Goal: Task Accomplishment & Management: Manage account settings

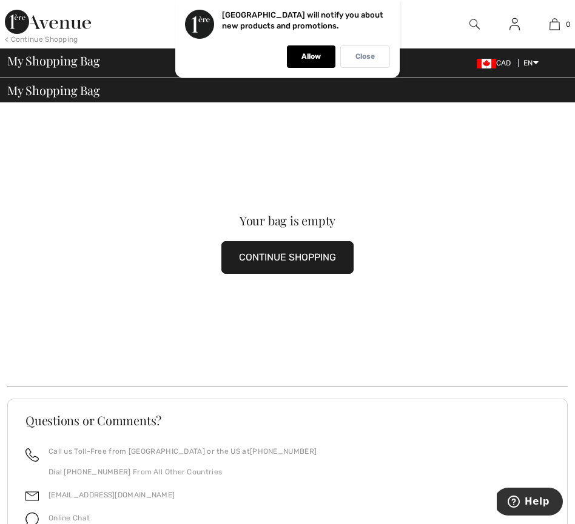
click at [369, 57] on p "Close" at bounding box center [364, 56] width 19 height 9
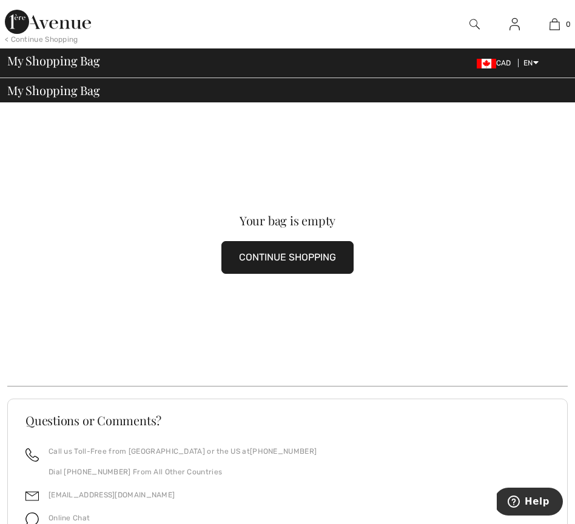
click at [473, 22] on img at bounding box center [474, 24] width 10 height 15
click at [516, 28] on img at bounding box center [514, 24] width 10 height 15
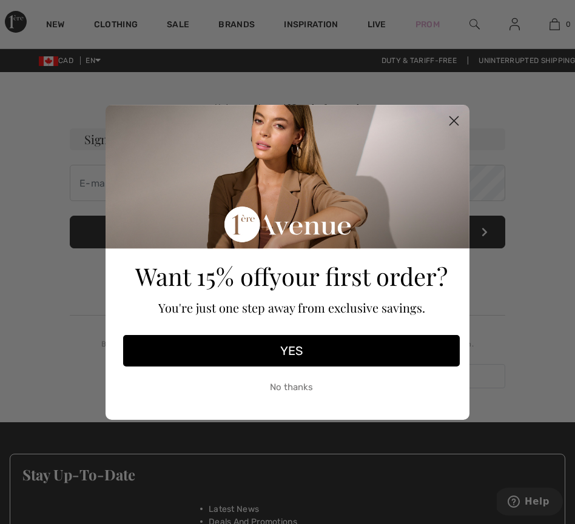
click at [456, 118] on icon "Close dialog" at bounding box center [454, 120] width 8 height 8
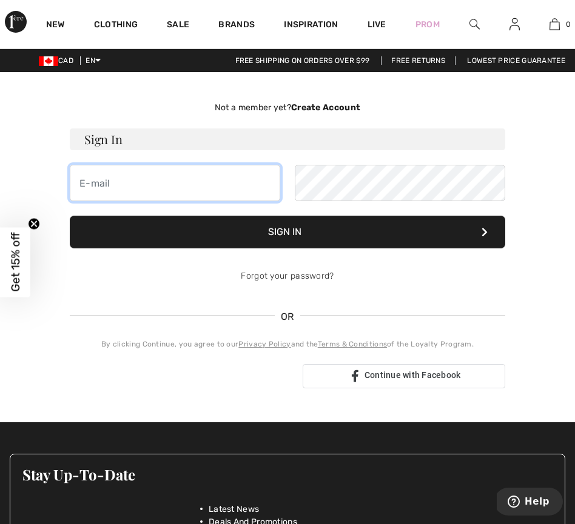
click at [184, 182] on input "email" at bounding box center [175, 183] width 210 height 36
type input "anita.hui.3@outlook.com"
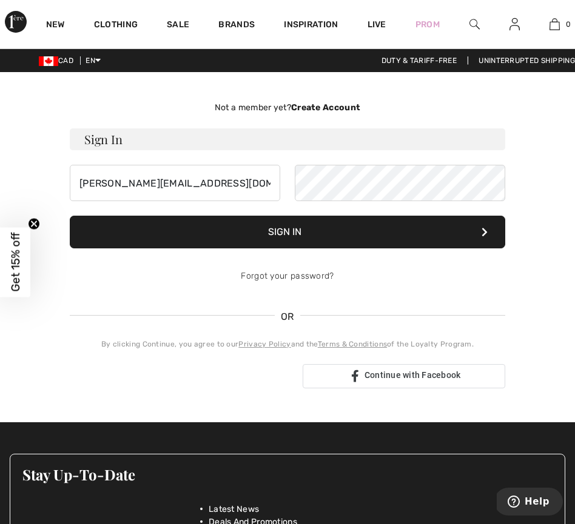
click at [294, 232] on button "Sign In" at bounding box center [287, 232] width 435 height 33
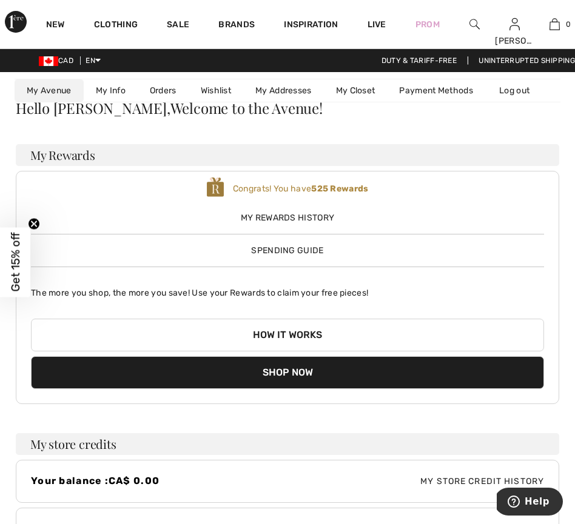
click at [164, 90] on link "Orders" at bounding box center [163, 90] width 51 height 22
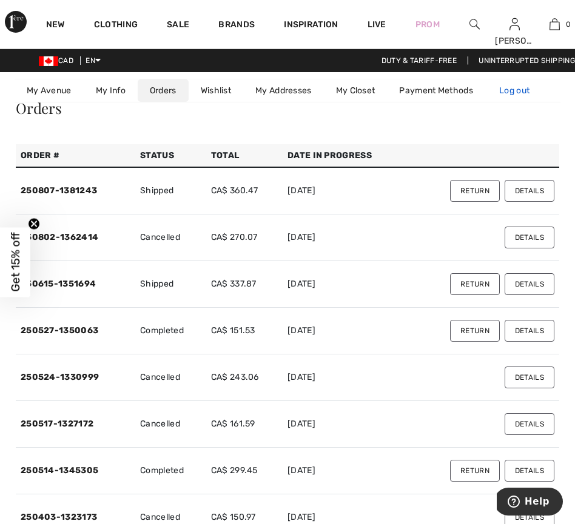
click at [512, 89] on link "Log out" at bounding box center [520, 90] width 67 height 22
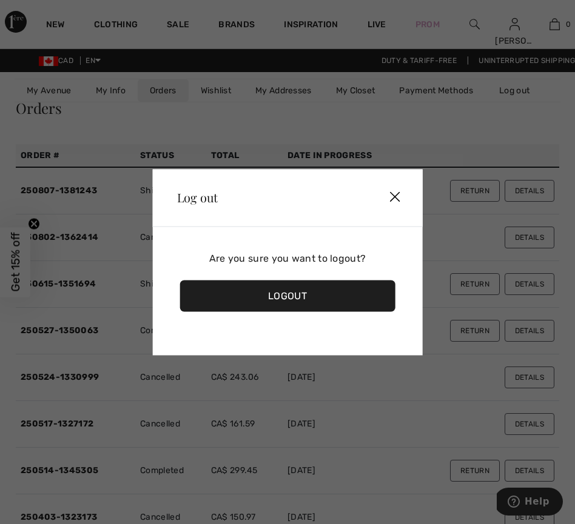
click at [287, 296] on div "Logout" at bounding box center [287, 296] width 215 height 32
